Goal: Check status: Check status

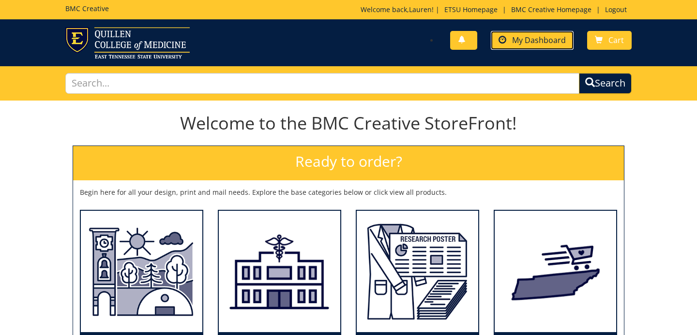
click at [551, 35] on span "My Dashboard" at bounding box center [539, 40] width 54 height 11
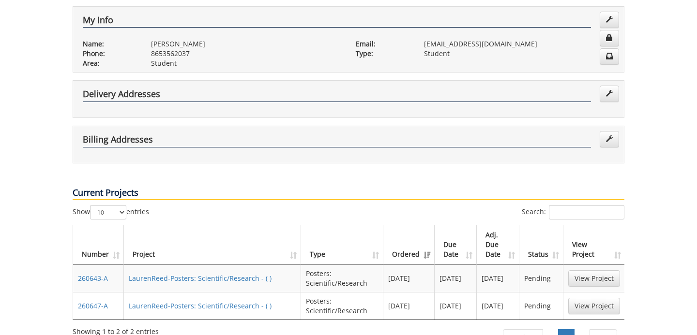
scroll to position [223, 0]
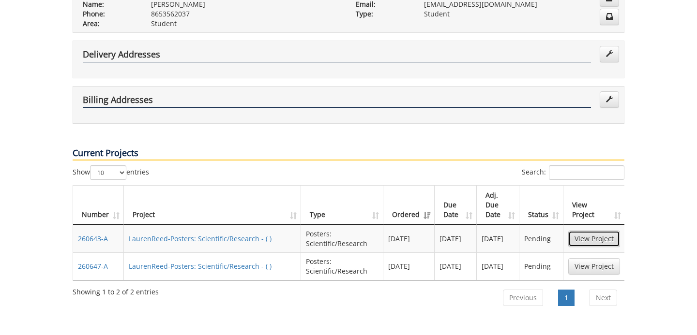
click at [589, 231] on link "View Project" at bounding box center [594, 239] width 52 height 16
click at [587, 258] on link "View Project" at bounding box center [594, 266] width 52 height 16
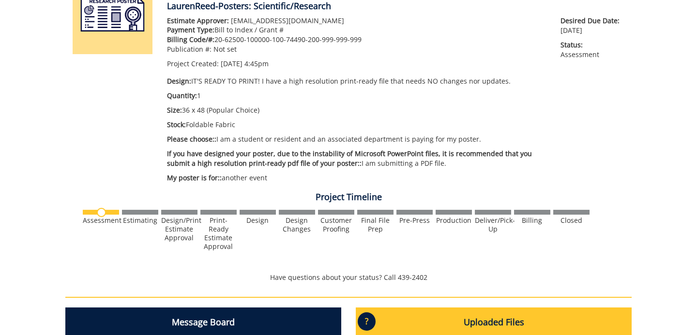
scroll to position [147, 0]
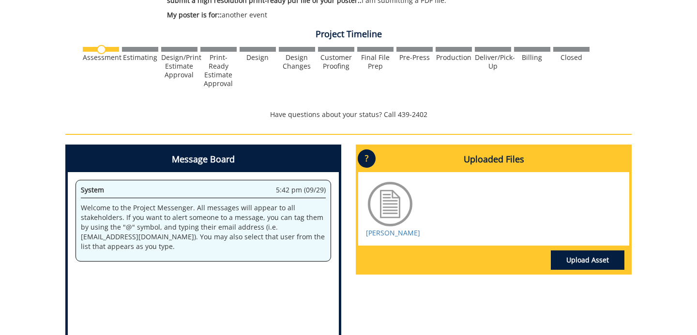
scroll to position [423, 0]
